Goal: Task Accomplishment & Management: Manage account settings

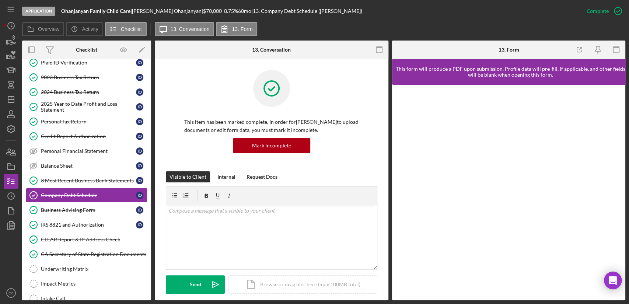
scroll to position [41, 0]
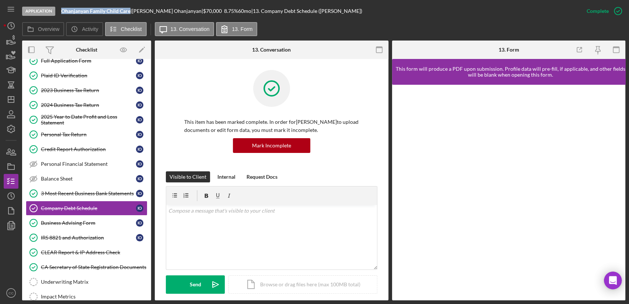
drag, startPoint x: 131, startPoint y: 10, endPoint x: 62, endPoint y: 11, distance: 69.7
click at [62, 11] on div "Ohanjanyan Family Child Care |" at bounding box center [96, 11] width 71 height 6
copy b "Ohanjanyan Family Child Care"
drag, startPoint x: 171, startPoint y: 10, endPoint x: 135, endPoint y: 13, distance: 36.6
click at [135, 13] on div "Ohanjanyan Family Child Care | Ira Ohanjanyan | $70,000 $28,000 8.75 % 60 mo | …" at bounding box center [211, 11] width 301 height 6
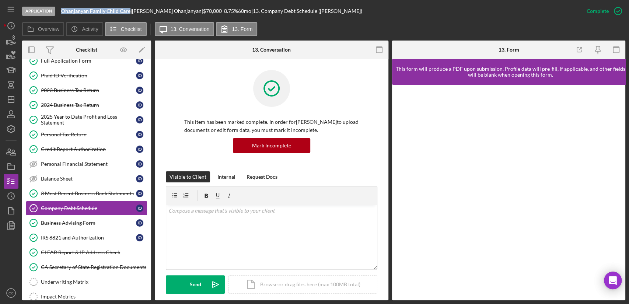
copy div "Ira Ohanjanyan"
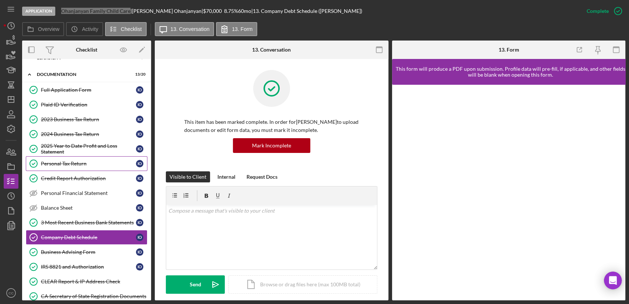
scroll to position [0, 0]
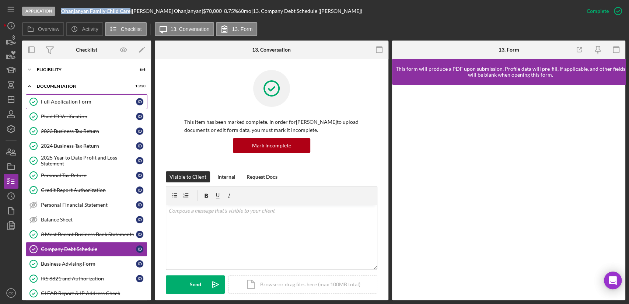
click at [68, 97] on link "Full Application Form Full Application Form I O" at bounding box center [87, 101] width 122 height 15
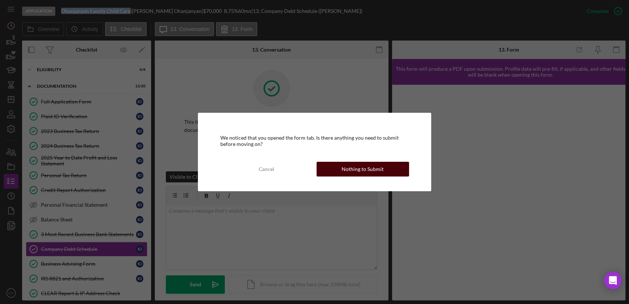
click at [371, 170] on div "Nothing to Submit" at bounding box center [363, 169] width 42 height 15
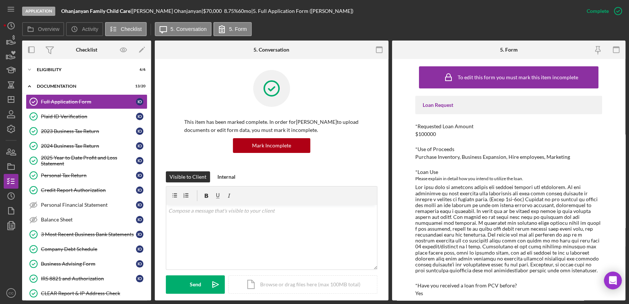
click at [552, 158] on div "Purchase Inventory, Business Expansion, Hire employees, Marketing" at bounding box center [493, 157] width 155 height 6
drag, startPoint x: 572, startPoint y: 157, endPoint x: 415, endPoint y: 156, distance: 157.1
click at [416, 156] on div "*Use of Proceeds Purchase Inventory, Business Expansion, Hire employees, Market…" at bounding box center [509, 153] width 187 height 14
drag, startPoint x: 492, startPoint y: 188, endPoint x: 560, endPoint y: 184, distance: 67.9
click at [560, 184] on div at bounding box center [509, 228] width 187 height 89
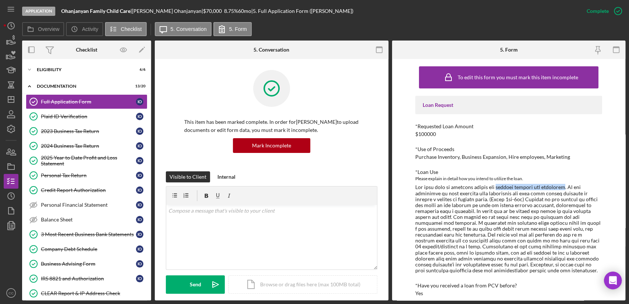
copy div "working capital and expansion"
click at [46, 67] on div "Eligibility" at bounding box center [89, 69] width 105 height 4
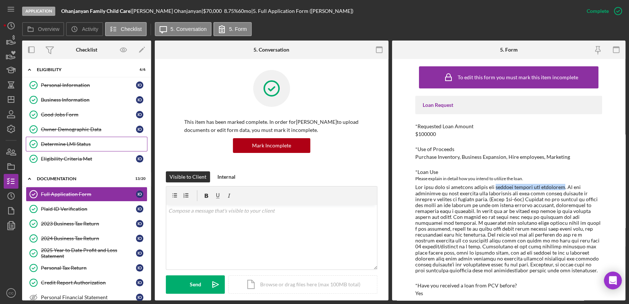
click at [75, 142] on div "Determine LMI Status" at bounding box center [94, 144] width 106 height 6
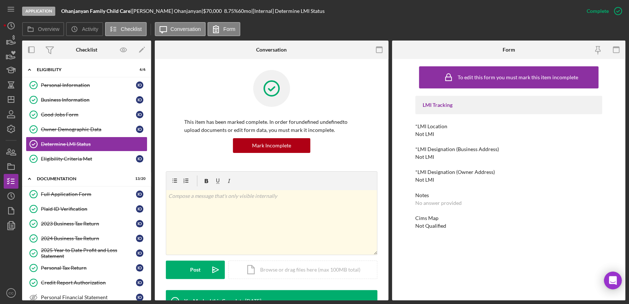
click at [73, 10] on b "Ohanjanyan Family Child Care" at bounding box center [95, 11] width 69 height 6
copy b "Ohanjanyan"
click at [72, 100] on div "Business Information" at bounding box center [88, 100] width 95 height 6
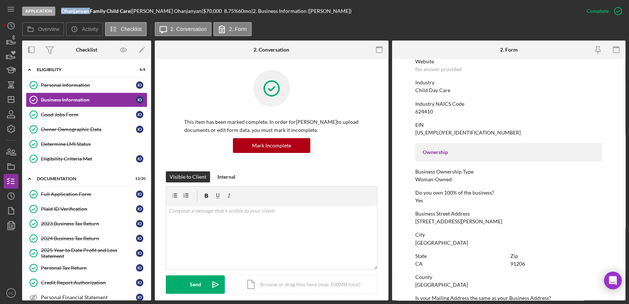
scroll to position [205, 0]
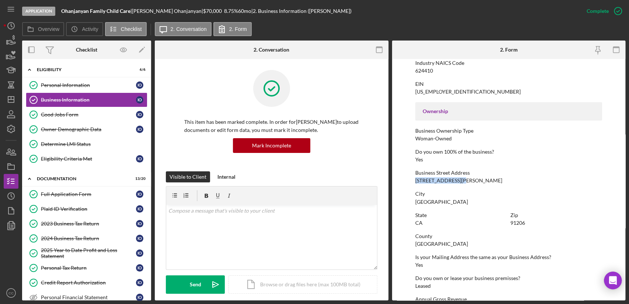
drag, startPoint x: 462, startPoint y: 182, endPoint x: 406, endPoint y: 178, distance: 56.6
click at [406, 178] on form "To edit this form you must mark this item incomplete Business Name Ohanjanyan F…" at bounding box center [509, 180] width 234 height 242
copy div "1022 N. Jackson St"
drag, startPoint x: 88, startPoint y: 145, endPoint x: 98, endPoint y: 150, distance: 11.2
click at [88, 145] on div "Determine LMI Status" at bounding box center [94, 144] width 106 height 6
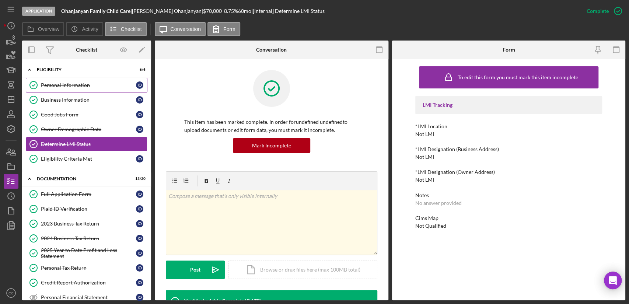
click at [74, 86] on div "Personal Information" at bounding box center [88, 85] width 95 height 6
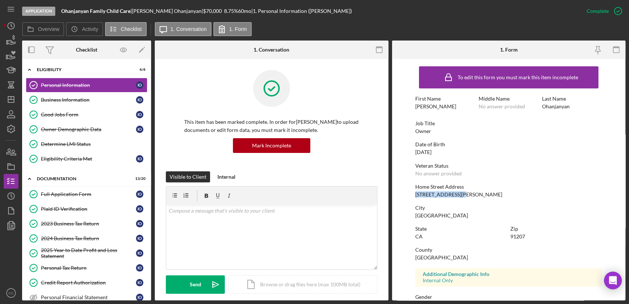
drag, startPoint x: 448, startPoint y: 196, endPoint x: 400, endPoint y: 197, distance: 48.7
click at [400, 197] on form "To edit this form you must mark this item incomplete First Name Ira Middle Name…" at bounding box center [509, 180] width 234 height 242
copy div "1022 N. Jackson St"
click at [51, 99] on div "Business Information" at bounding box center [88, 100] width 95 height 6
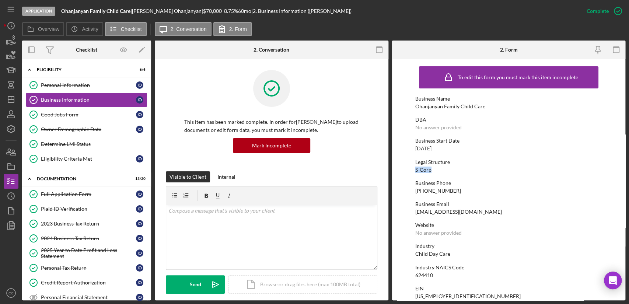
drag, startPoint x: 437, startPoint y: 169, endPoint x: 413, endPoint y: 168, distance: 24.0
click at [413, 168] on form "To edit this form you must mark this item incomplete Business Name Ohanjanyan F…" at bounding box center [509, 180] width 234 height 242
copy div "S-Corp"
drag, startPoint x: 446, startPoint y: 146, endPoint x: 406, endPoint y: 149, distance: 39.5
click at [406, 149] on form "To edit this form you must mark this item incomplete Business Name Ohanjanyan F…" at bounding box center [509, 180] width 234 height 242
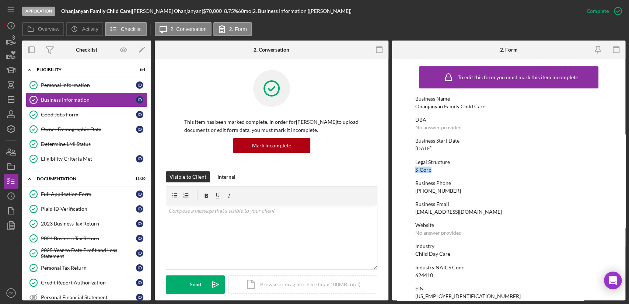
copy div "02/01/2018"
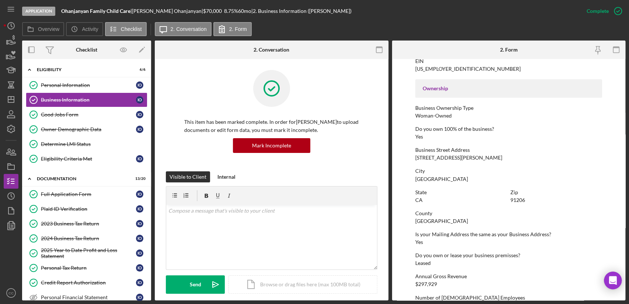
scroll to position [246, 0]
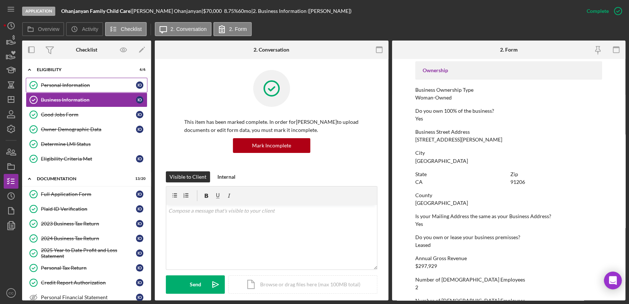
click at [65, 84] on div "Personal Information" at bounding box center [88, 85] width 95 height 6
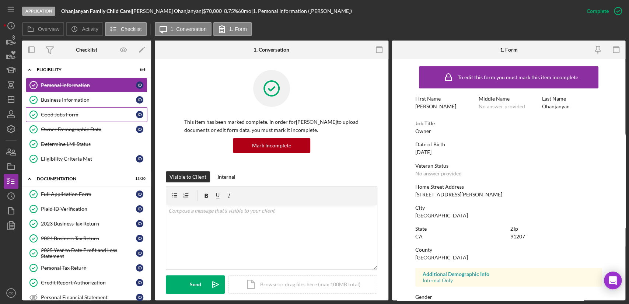
click at [76, 115] on div "Good Jobs Form" at bounding box center [88, 115] width 95 height 6
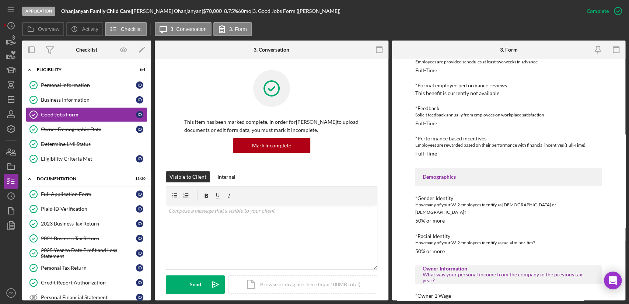
scroll to position [492, 0]
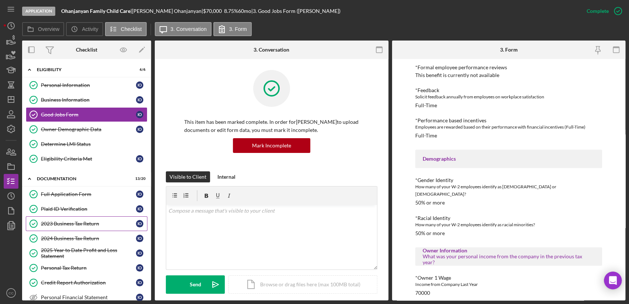
click at [58, 224] on div "2023 Business Tax Return" at bounding box center [88, 224] width 95 height 6
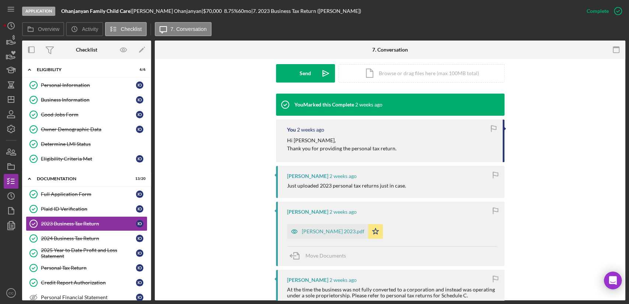
scroll to position [287, 0]
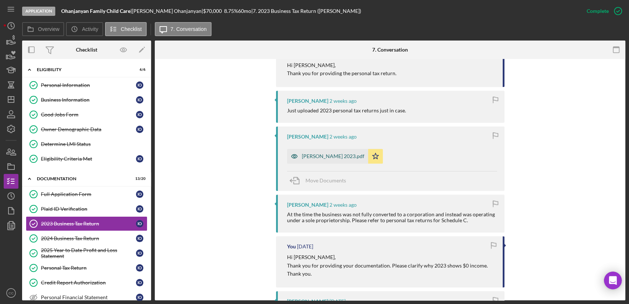
click at [337, 157] on div "Ira Ohanjanyan 2023.pdf" at bounding box center [333, 156] width 63 height 6
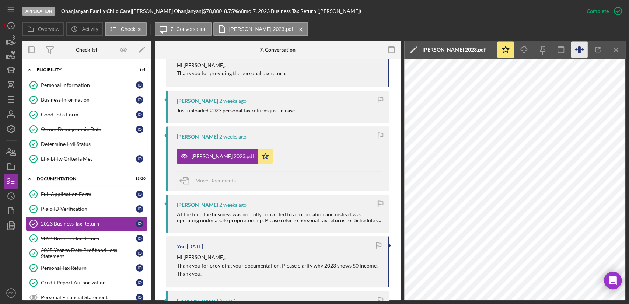
click at [580, 46] on icon "button" at bounding box center [580, 50] width 17 height 17
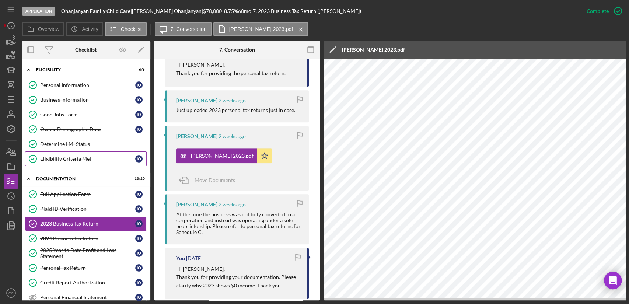
scroll to position [0, 0]
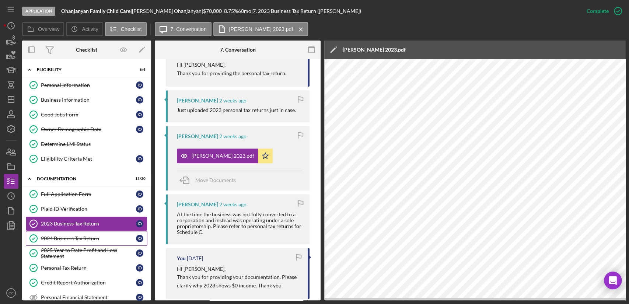
click at [86, 241] on link "2024 Business Tax Return 2024 Business Tax Return I O" at bounding box center [87, 238] width 122 height 15
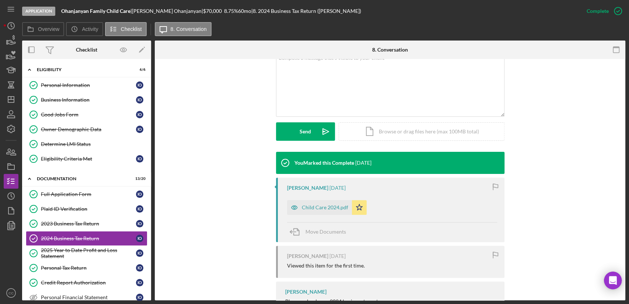
scroll to position [185, 0]
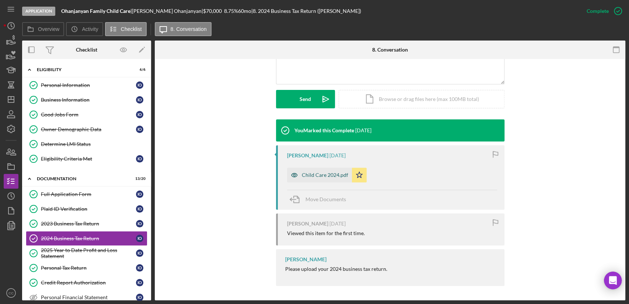
click at [317, 174] on div "Child Care 2024.pdf" at bounding box center [325, 175] width 46 height 6
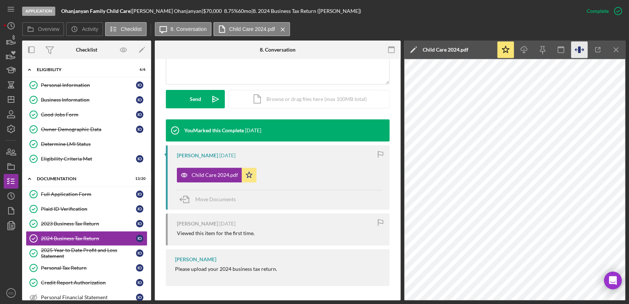
click at [577, 52] on icon "button" at bounding box center [580, 50] width 17 height 17
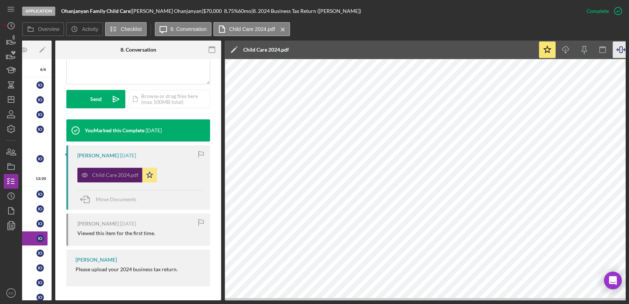
scroll to position [0, 0]
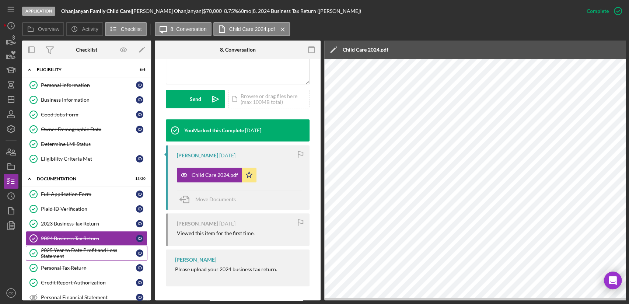
click at [66, 252] on div "2025 Year to Date Profit and Loss Statement" at bounding box center [88, 253] width 95 height 12
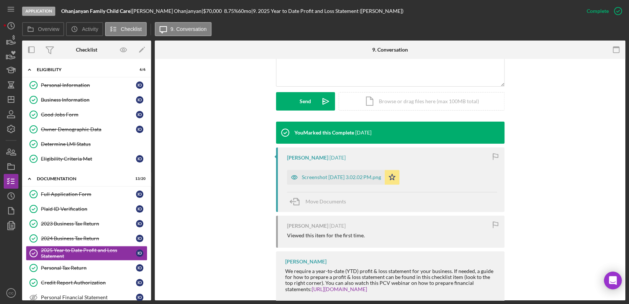
scroll to position [198, 0]
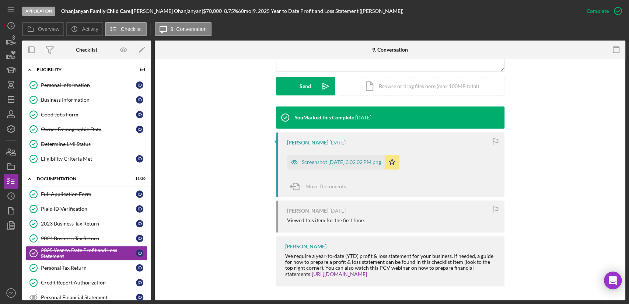
drag, startPoint x: 357, startPoint y: 162, endPoint x: 361, endPoint y: 162, distance: 4.1
click at [357, 162] on div "Screenshot 2025-08-29 at 3.02.02 PM.png" at bounding box center [341, 162] width 79 height 6
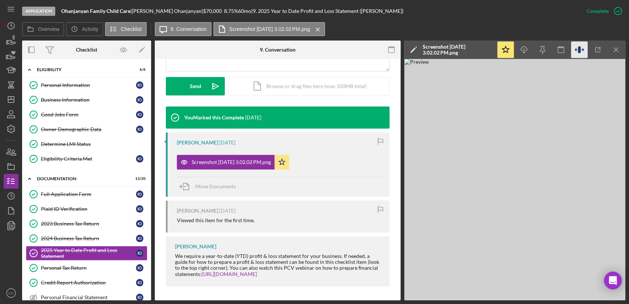
click at [583, 49] on icon "button" at bounding box center [583, 50] width 2 height 2
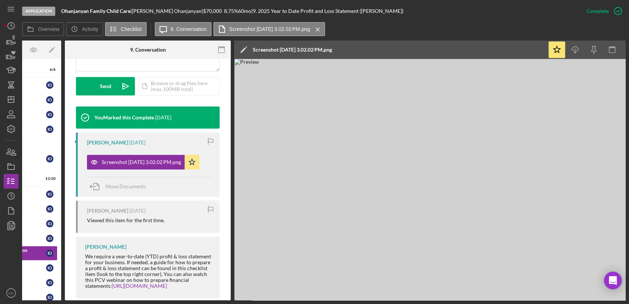
scroll to position [0, 141]
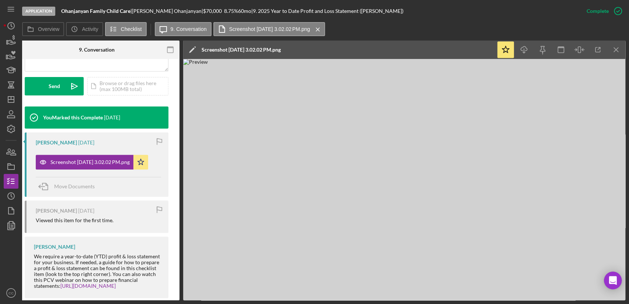
click at [448, 179] on img at bounding box center [404, 180] width 442 height 242
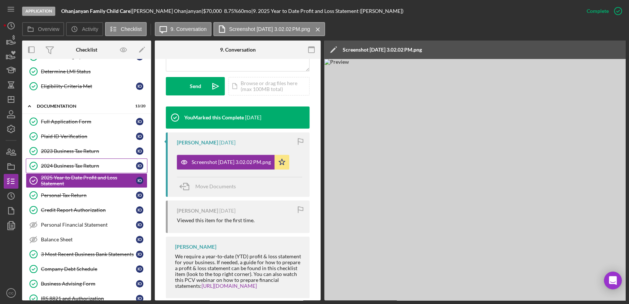
scroll to position [82, 0]
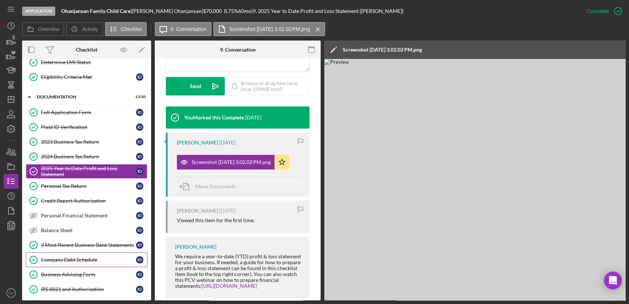
click at [73, 261] on div "Company Debt Schedule" at bounding box center [88, 260] width 95 height 6
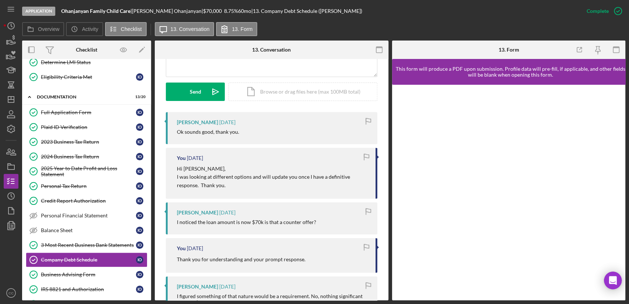
scroll to position [205, 0]
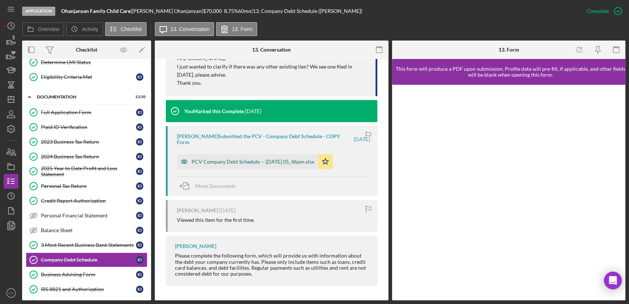
click at [263, 159] on div "PCV Company Debt Schedule -- 2025-08-29 05_46pm.xlsx" at bounding box center [253, 162] width 123 height 6
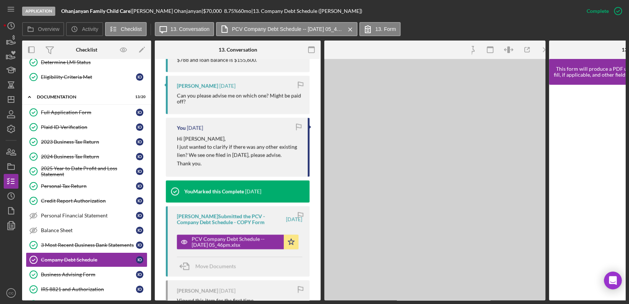
scroll to position [1096, 0]
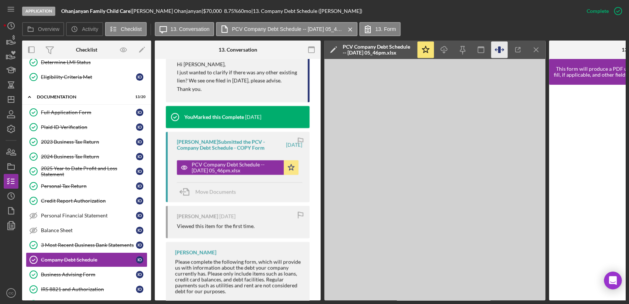
click at [501, 46] on icon "button" at bounding box center [500, 50] width 17 height 17
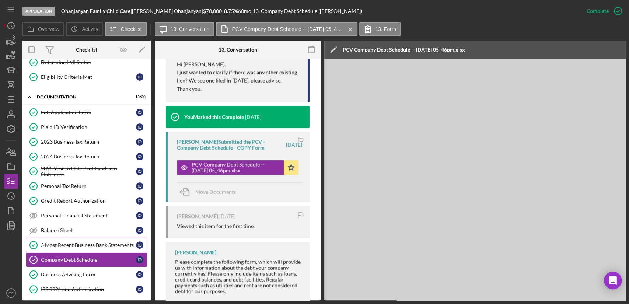
click at [65, 246] on div "3 Most Recent Business Bank Statements" at bounding box center [88, 245] width 95 height 6
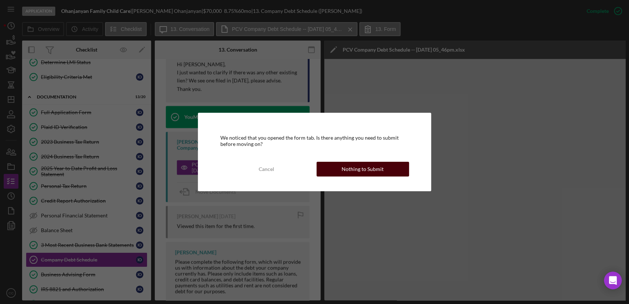
click at [366, 168] on div "Nothing to Submit" at bounding box center [363, 169] width 42 height 15
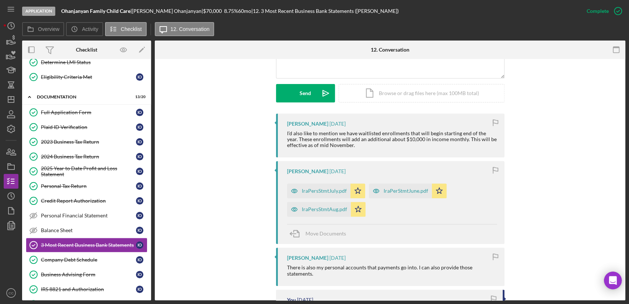
scroll to position [205, 0]
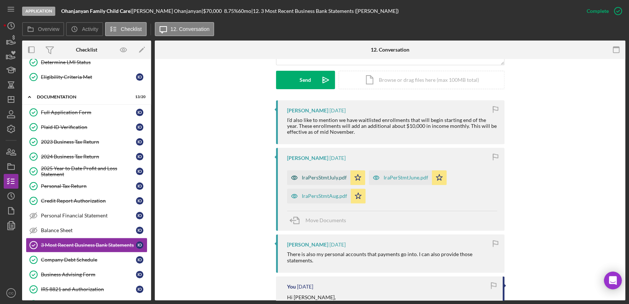
click at [309, 176] on div "IraPersStmtJuly.pdf" at bounding box center [324, 178] width 45 height 6
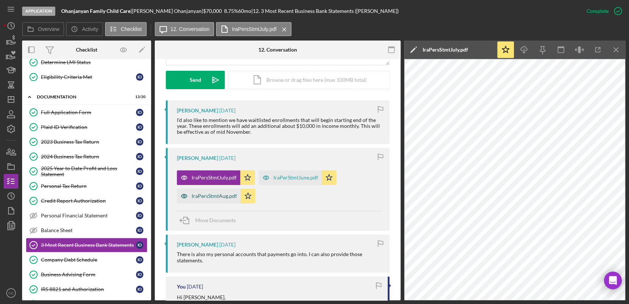
click at [213, 196] on div "IraPersStmtAug.pdf" at bounding box center [214, 196] width 45 height 6
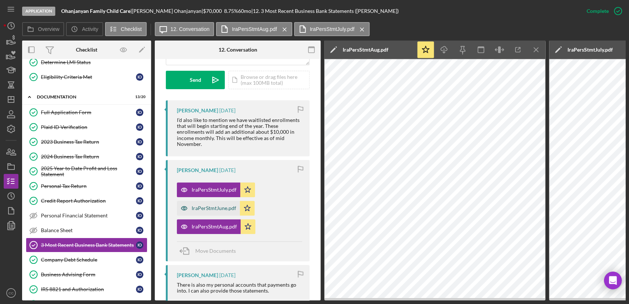
click at [199, 208] on div "IraPerStmtJune.pdf" at bounding box center [214, 208] width 45 height 6
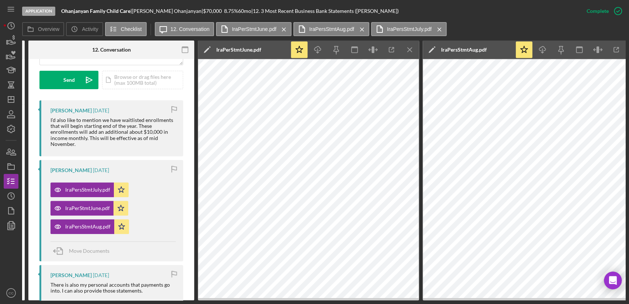
scroll to position [0, 205]
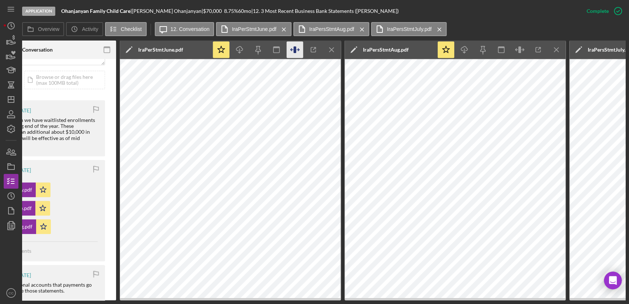
click at [291, 50] on icon "button" at bounding box center [292, 50] width 2 height 0
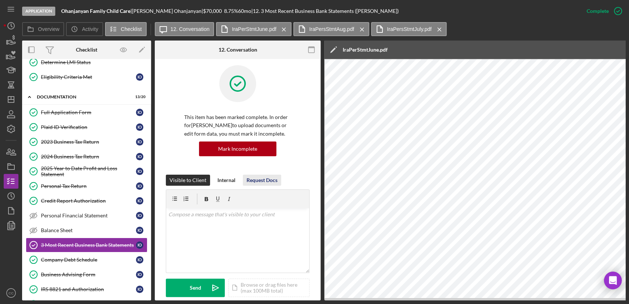
scroll to position [0, 0]
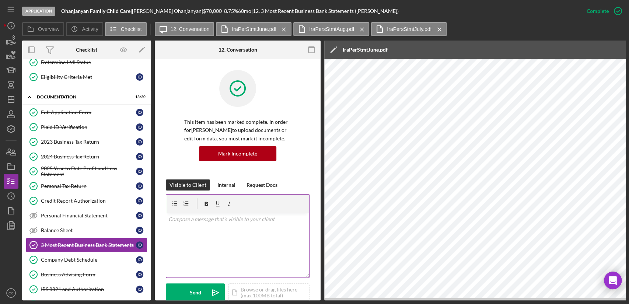
click at [229, 241] on div "v Color teal Color pink Remove color Add row above Add row below Add column bef…" at bounding box center [237, 245] width 143 height 65
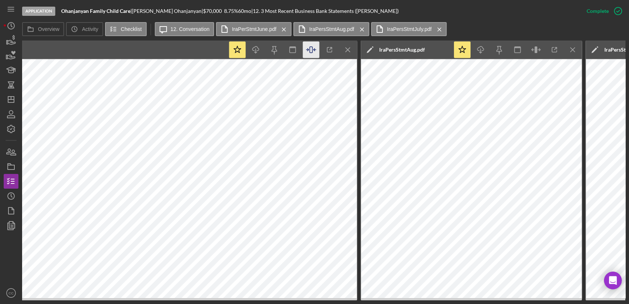
scroll to position [0, 591]
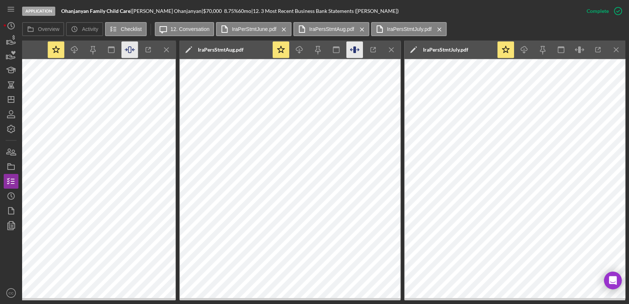
click at [356, 51] on icon "button" at bounding box center [354, 49] width 3 height 7
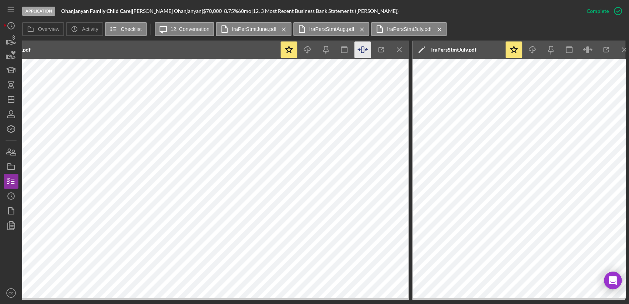
scroll to position [0, 812]
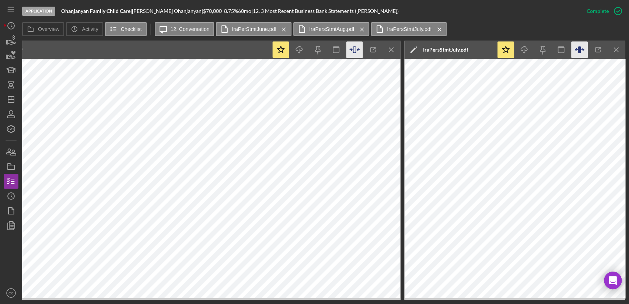
click at [576, 49] on icon "button" at bounding box center [576, 50] width 2 height 2
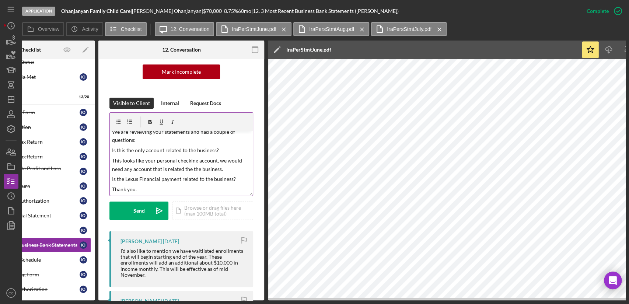
scroll to position [0, 0]
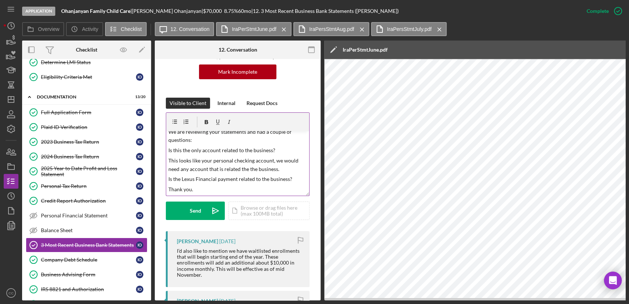
drag, startPoint x: 209, startPoint y: 186, endPoint x: 221, endPoint y: 182, distance: 12.0
click at [209, 186] on p "Thank you." at bounding box center [238, 189] width 139 height 8
click at [286, 151] on p "Is this the only account related to the business?" at bounding box center [238, 150] width 139 height 8
click at [205, 209] on button "Send Icon/icon-invite-send" at bounding box center [195, 211] width 59 height 18
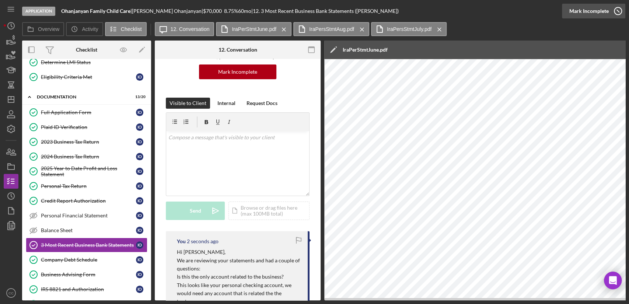
click at [598, 7] on div "Mark Incomplete" at bounding box center [589, 11] width 39 height 15
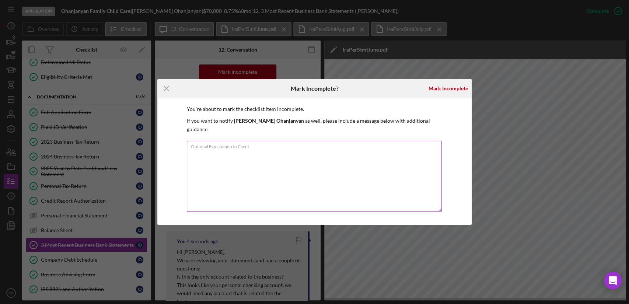
click at [358, 153] on textarea "Optional Explanation to Client" at bounding box center [315, 176] width 256 height 71
type textarea "All business accounts."
click at [444, 90] on div "Mark Incomplete" at bounding box center [448, 88] width 39 height 15
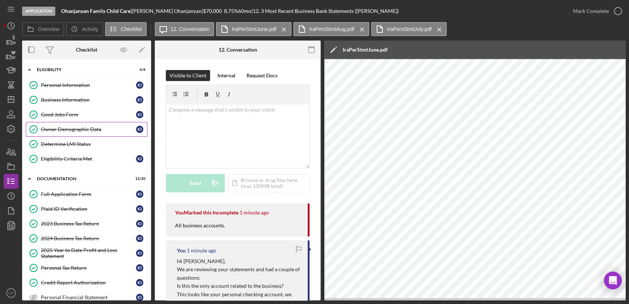
click at [73, 133] on link "Owner Demographic Data Owner Demographic Data I O" at bounding box center [87, 129] width 122 height 15
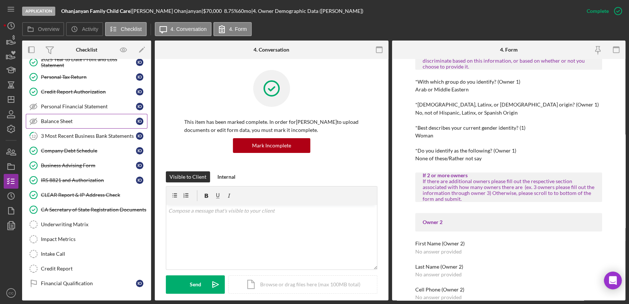
scroll to position [205, 0]
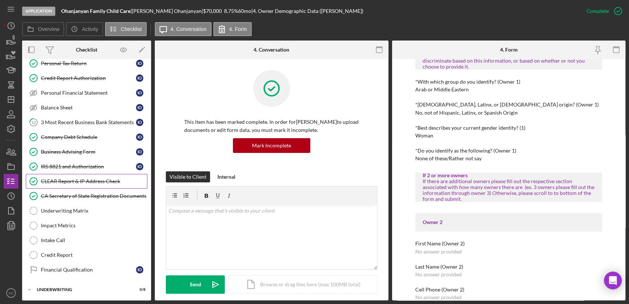
click at [91, 183] on link "CLEAR Report & IP Address Check CLEAR Report & IP Address Check" at bounding box center [87, 181] width 122 height 15
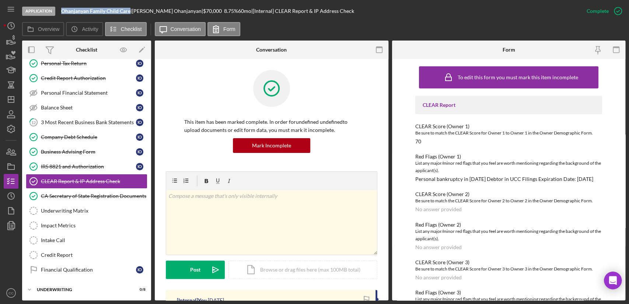
drag, startPoint x: 131, startPoint y: 12, endPoint x: 62, endPoint y: 11, distance: 69.0
click at [62, 11] on div "Ohanjanyan Family Child Care |" at bounding box center [96, 11] width 71 height 6
copy b "Ohanjanyan Family Child Care"
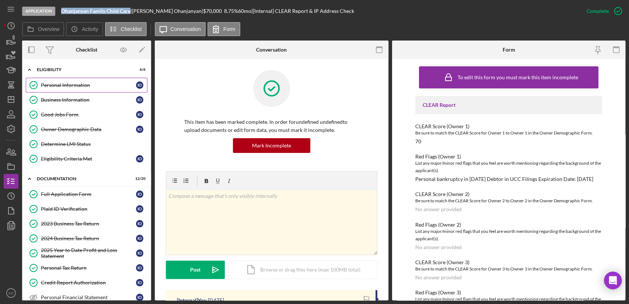
drag, startPoint x: 62, startPoint y: 85, endPoint x: 108, endPoint y: 86, distance: 46.5
click at [62, 85] on div "Personal Information" at bounding box center [88, 85] width 95 height 6
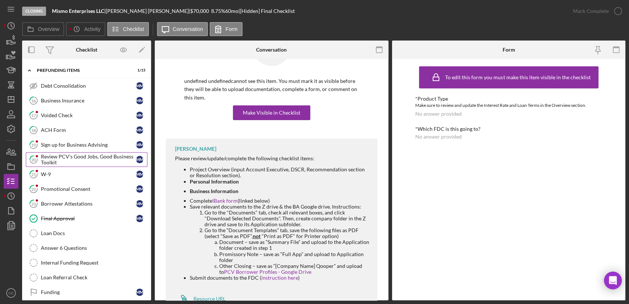
scroll to position [176, 0]
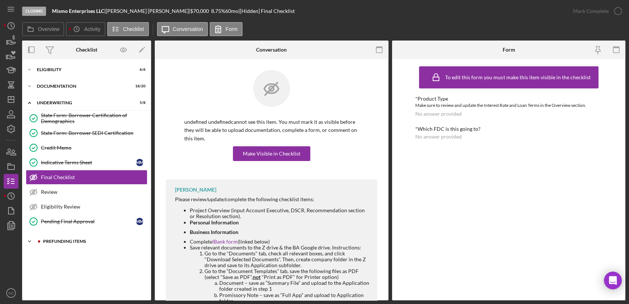
click at [76, 242] on div "Prefunding Items" at bounding box center [92, 241] width 99 height 4
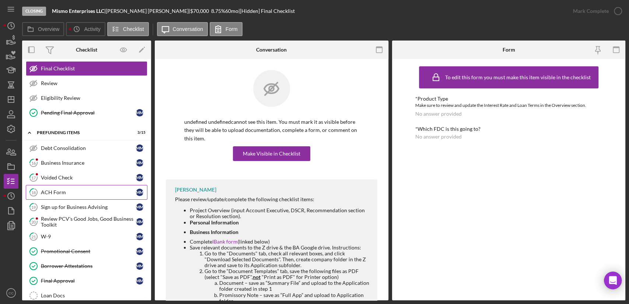
scroll to position [123, 0]
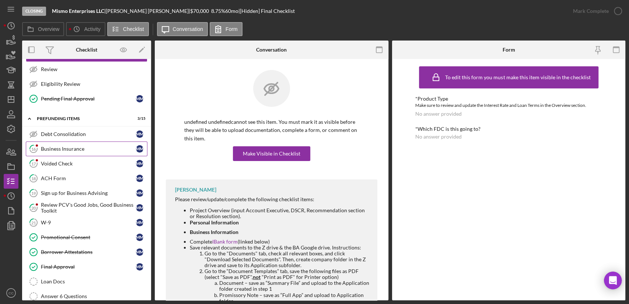
click at [77, 149] on div "Business Insurance" at bounding box center [88, 149] width 95 height 6
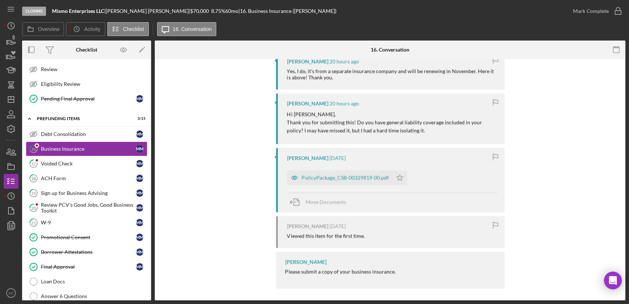
scroll to position [546, 0]
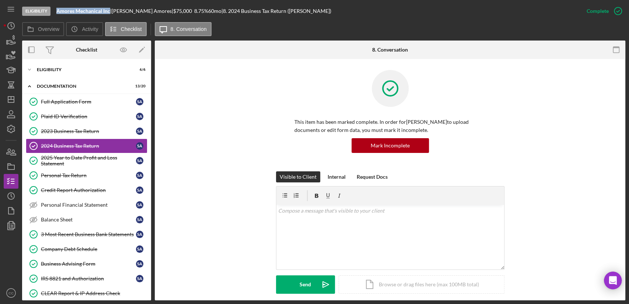
drag, startPoint x: 110, startPoint y: 12, endPoint x: 56, endPoint y: 11, distance: 54.2
click at [56, 11] on div "Eligibility Amores Mechanical Inc | Shawn Amores | $75,000 $15,000 8.75 % 60 mo…" at bounding box center [301, 11] width 558 height 22
copy b "Amores Mechanical Inc"
drag, startPoint x: 150, startPoint y: 11, endPoint x: 116, endPoint y: 14, distance: 33.7
click at [116, 14] on div "Eligibility Amores Mechanical Inc | Shawn Amores | $75,000 $15,000 8.75 % 60 mo…" at bounding box center [301, 11] width 558 height 22
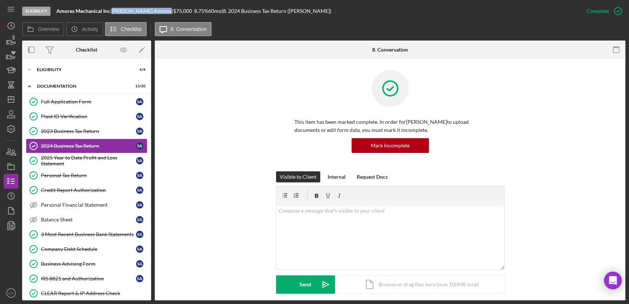
copy div "Shawn Amores"
click at [89, 105] on link "Full Application Form Full Application Form S A" at bounding box center [87, 101] width 122 height 15
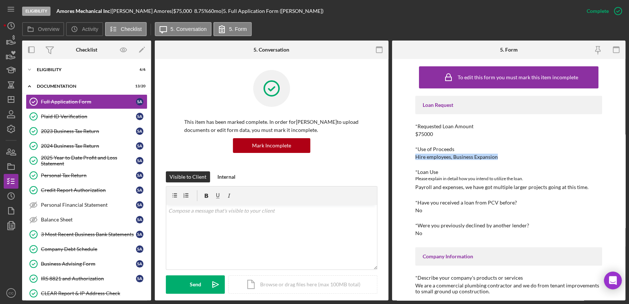
drag, startPoint x: 500, startPoint y: 158, endPoint x: 414, endPoint y: 156, distance: 85.9
click at [414, 156] on div "To edit this form you must mark this item incomplete Loan Request *Requested Lo…" at bounding box center [509, 180] width 234 height 242
copy div "Hire employees, Business Expansion"
click at [50, 70] on div "Eligibility" at bounding box center [89, 69] width 105 height 4
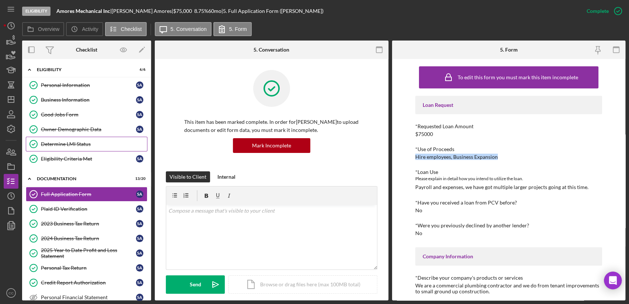
click at [68, 144] on div "Determine LMI Status" at bounding box center [94, 144] width 106 height 6
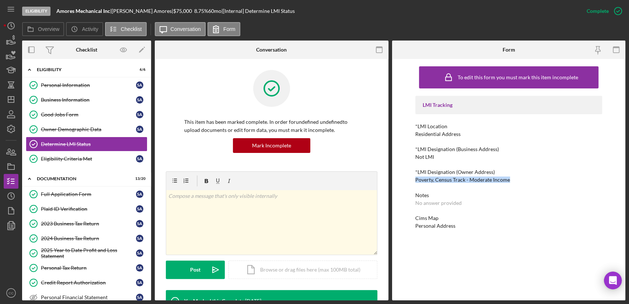
drag, startPoint x: 507, startPoint y: 180, endPoint x: 415, endPoint y: 180, distance: 92.6
click at [415, 180] on div "To edit this form you must mark this item incomplete LMI Tracking *LMI Location…" at bounding box center [509, 180] width 234 height 242
click at [59, 104] on link "Business Information Business Information S A" at bounding box center [87, 100] width 122 height 15
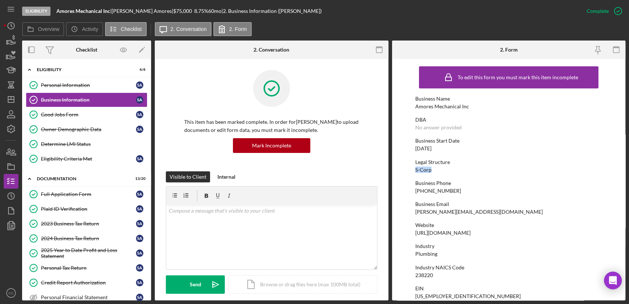
drag, startPoint x: 431, startPoint y: 171, endPoint x: 398, endPoint y: 171, distance: 33.2
click at [398, 171] on form "To edit this form you must mark this item incomplete Business Name Amores Mecha…" at bounding box center [509, 180] width 234 height 242
copy div "S-Corp"
drag, startPoint x: 452, startPoint y: 150, endPoint x: 412, endPoint y: 147, distance: 40.3
click at [412, 147] on form "To edit this form you must mark this item incomplete Business Name Amores Mecha…" at bounding box center [509, 180] width 234 height 242
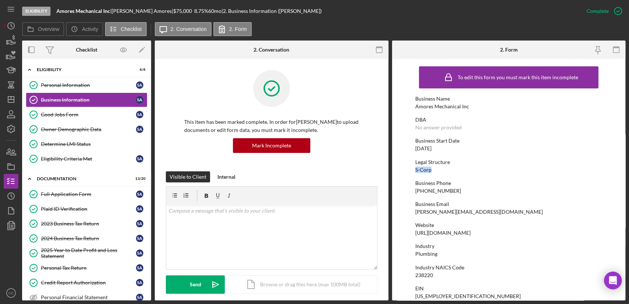
copy div "05/15/2024"
click at [65, 117] on div "Good Jobs Form" at bounding box center [88, 115] width 95 height 6
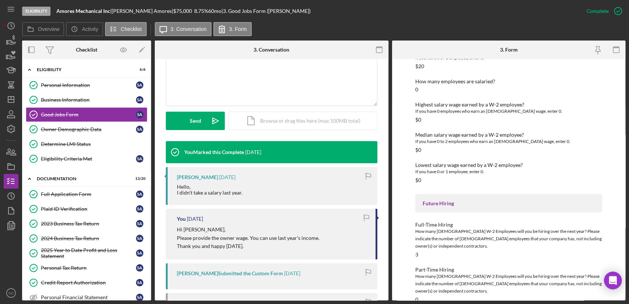
scroll to position [989, 0]
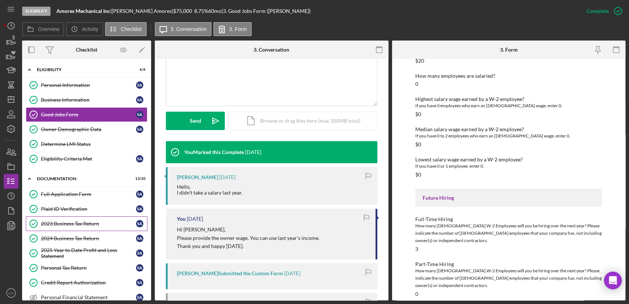
click at [82, 222] on div "2023 Business Tax Return" at bounding box center [88, 224] width 95 height 6
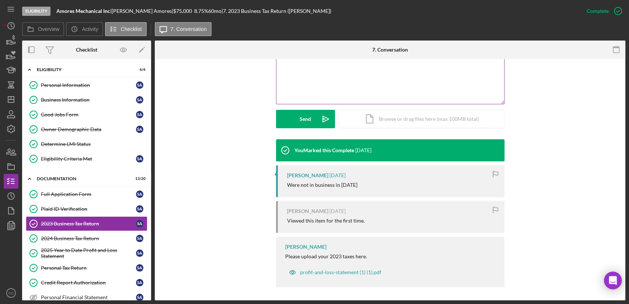
scroll to position [167, 0]
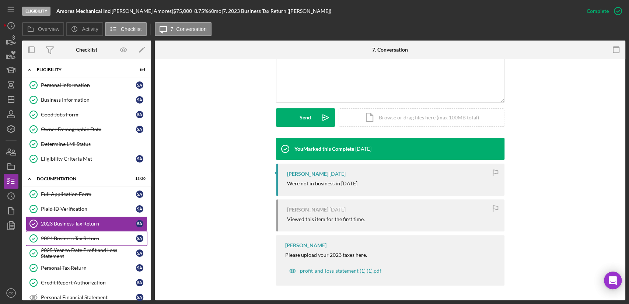
click at [55, 239] on div "2024 Business Tax Return" at bounding box center [88, 239] width 95 height 6
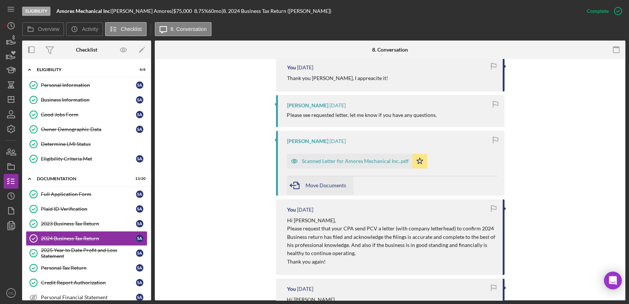
scroll to position [287, 0]
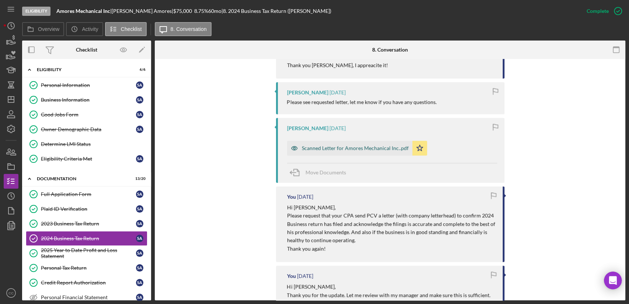
click at [335, 150] on div "Scanned Letter for Amores Mechanical Inc..pdf" at bounding box center [355, 148] width 107 height 6
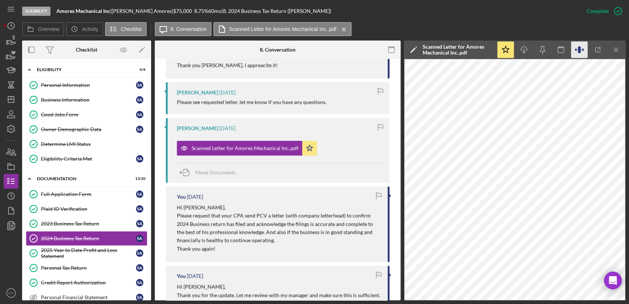
click at [582, 49] on icon "button" at bounding box center [580, 50] width 17 height 17
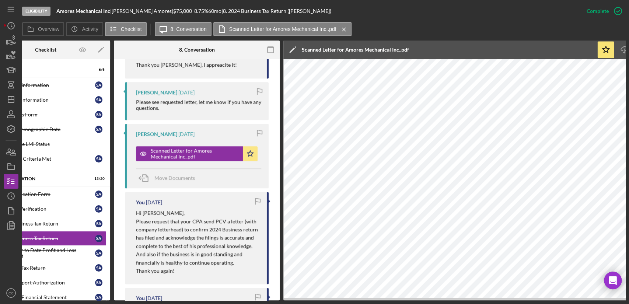
scroll to position [0, 82]
